Goal: Task Accomplishment & Management: Use online tool/utility

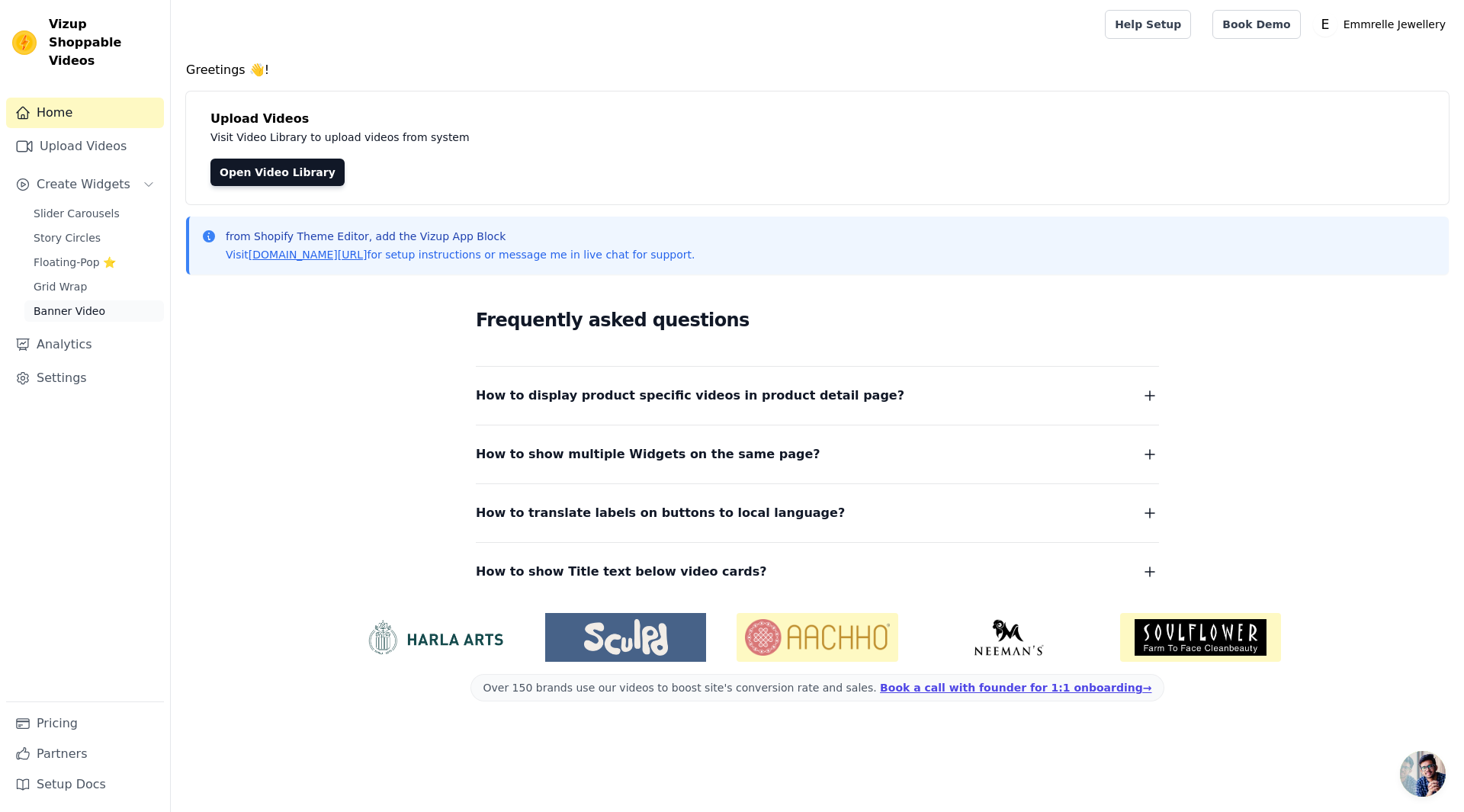
click at [72, 303] on span "Banner Video" at bounding box center [69, 311] width 72 height 16
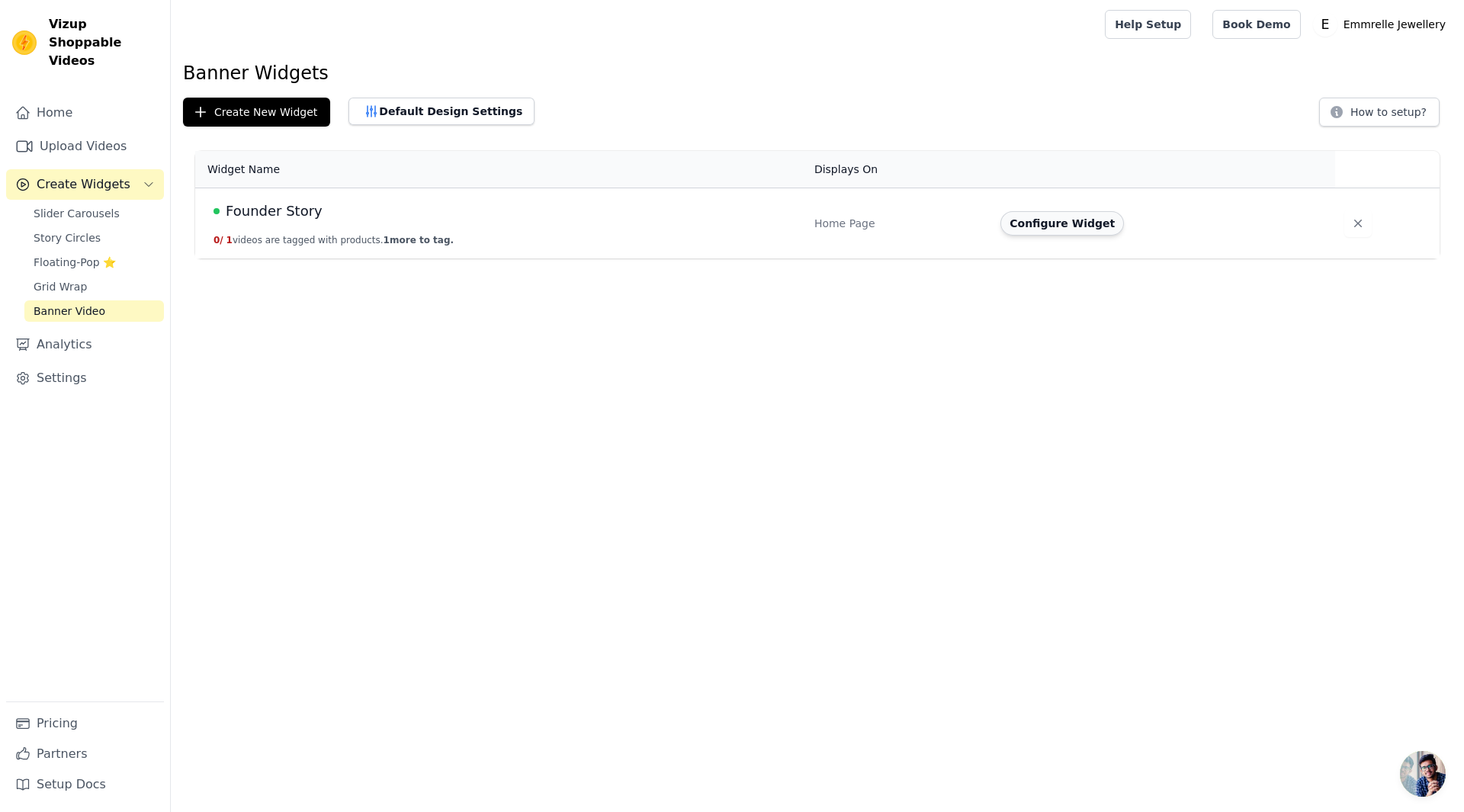
click at [1092, 225] on button "Configure Widget" at bounding box center [1062, 223] width 123 height 25
